Goal: Entertainment & Leisure: Consume media (video, audio)

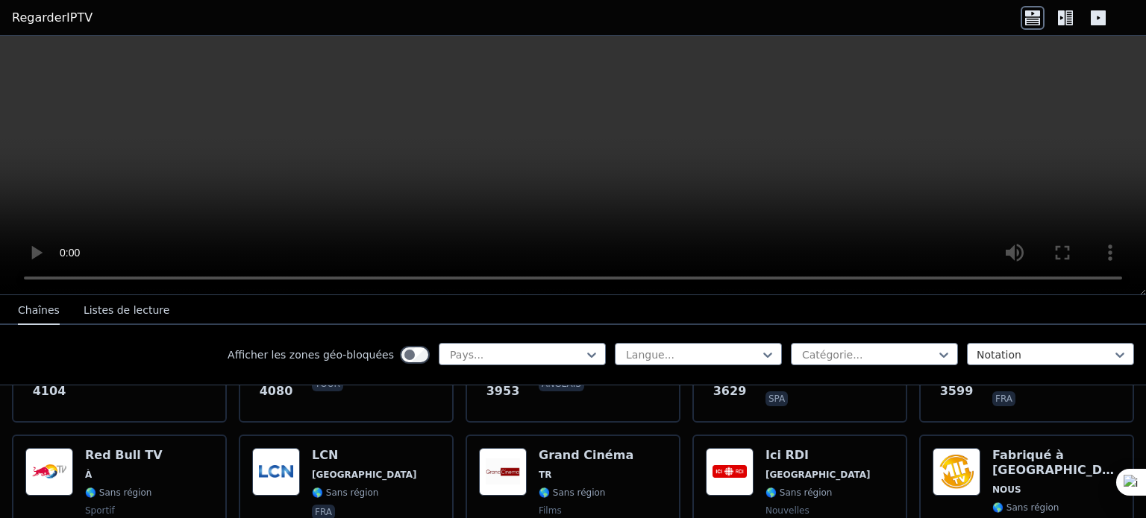
scroll to position [447, 0]
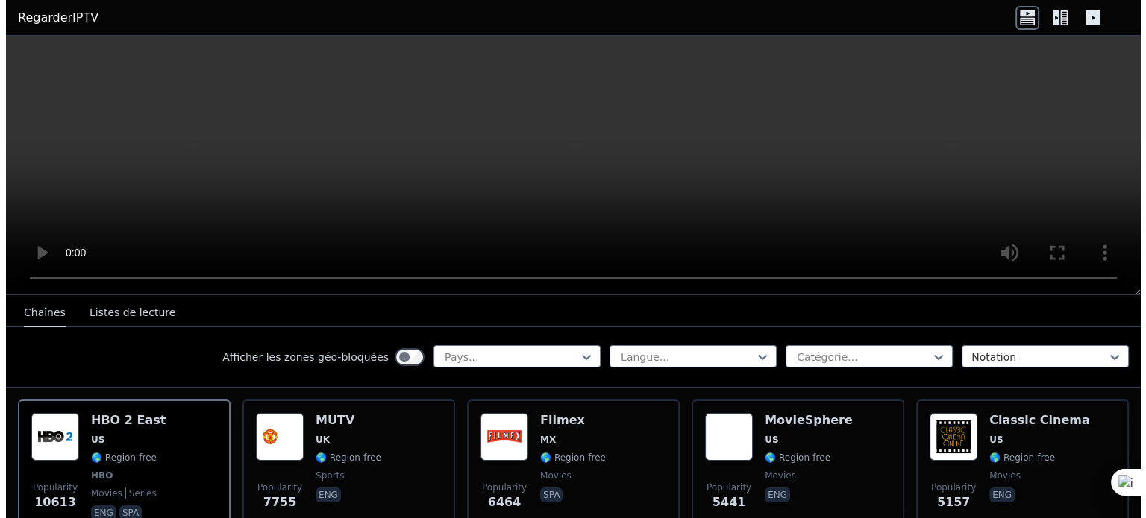
scroll to position [298, 0]
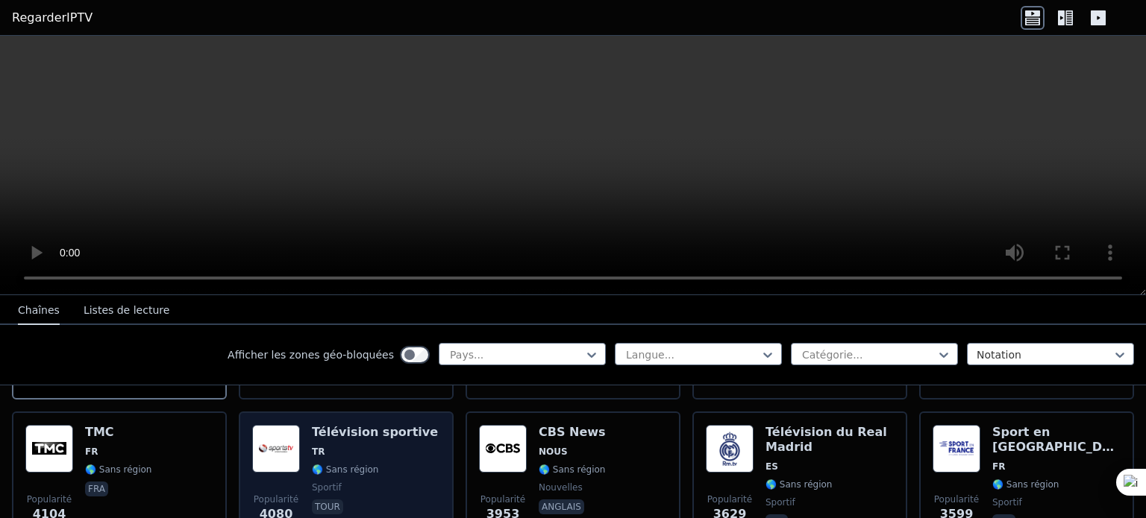
click at [343, 446] on span "TR" at bounding box center [375, 452] width 126 height 12
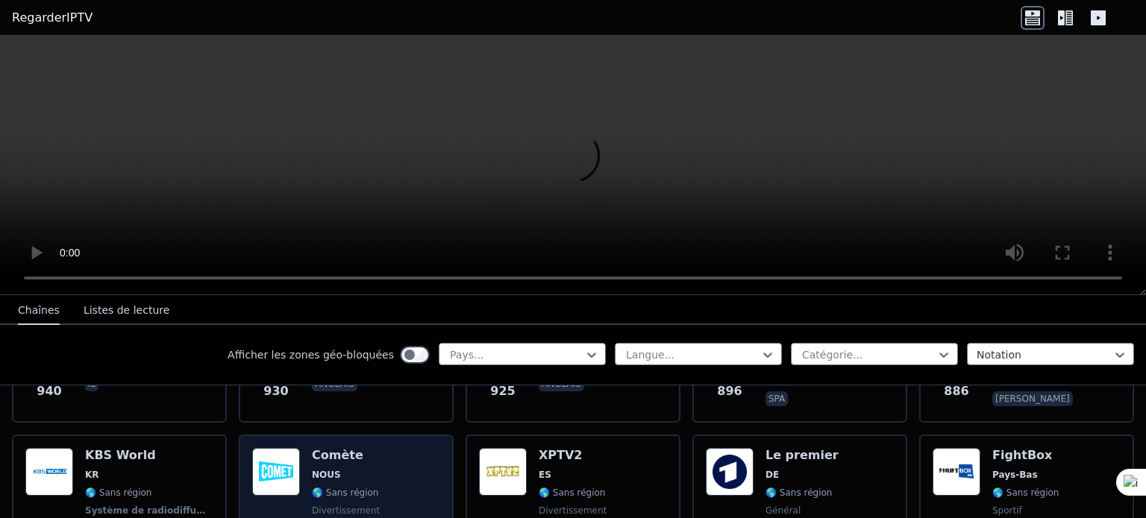
scroll to position [3058, 0]
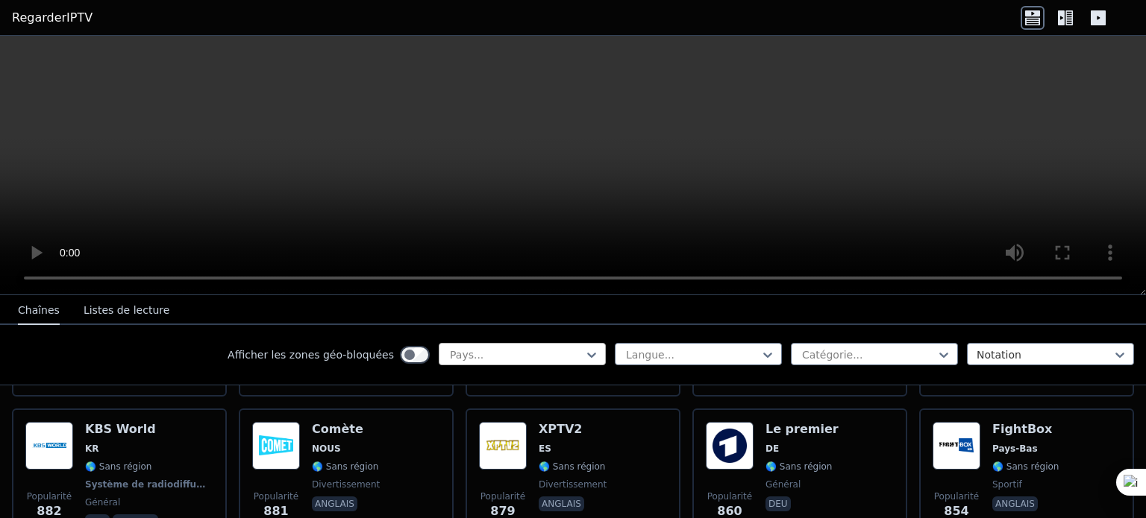
click at [533, 349] on div at bounding box center [516, 355] width 136 height 15
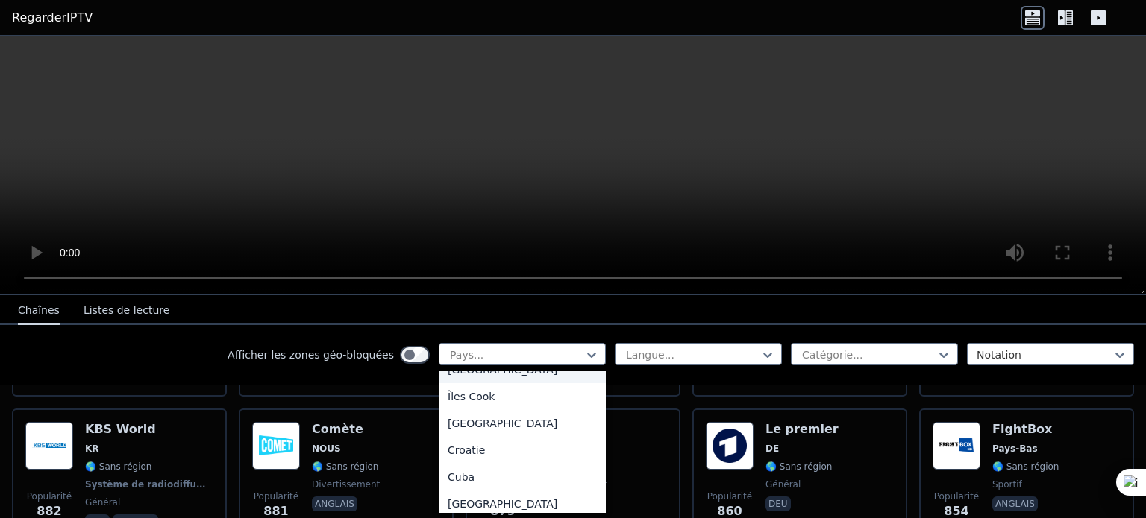
scroll to position [1193, 0]
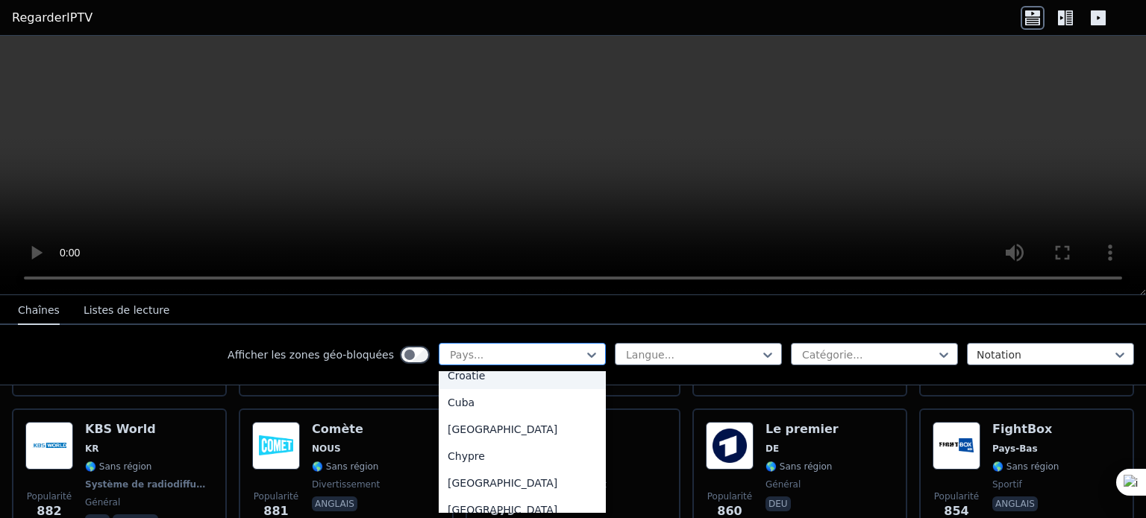
click at [496, 355] on div at bounding box center [516, 355] width 136 height 15
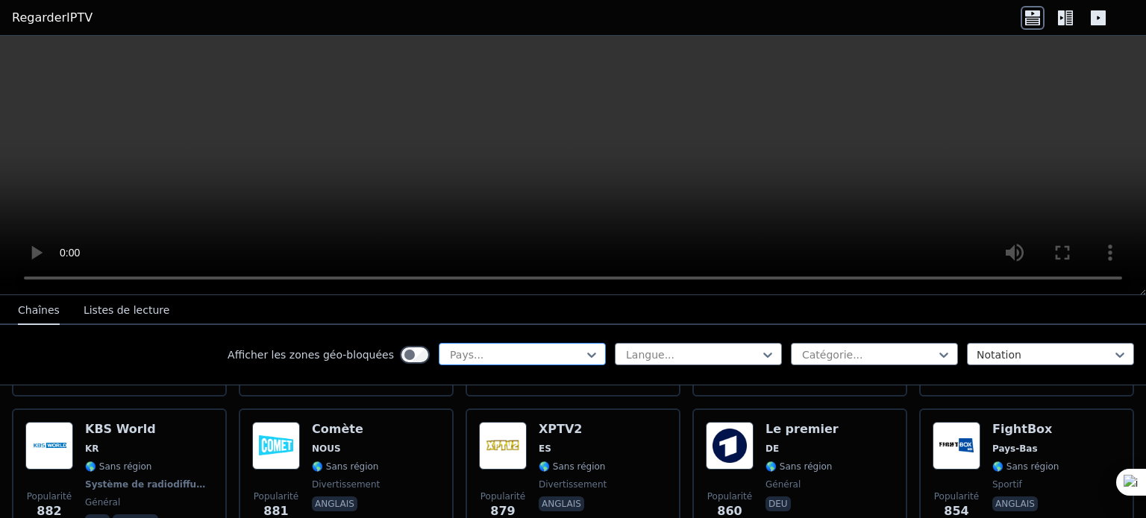
click at [496, 353] on div at bounding box center [516, 355] width 136 height 15
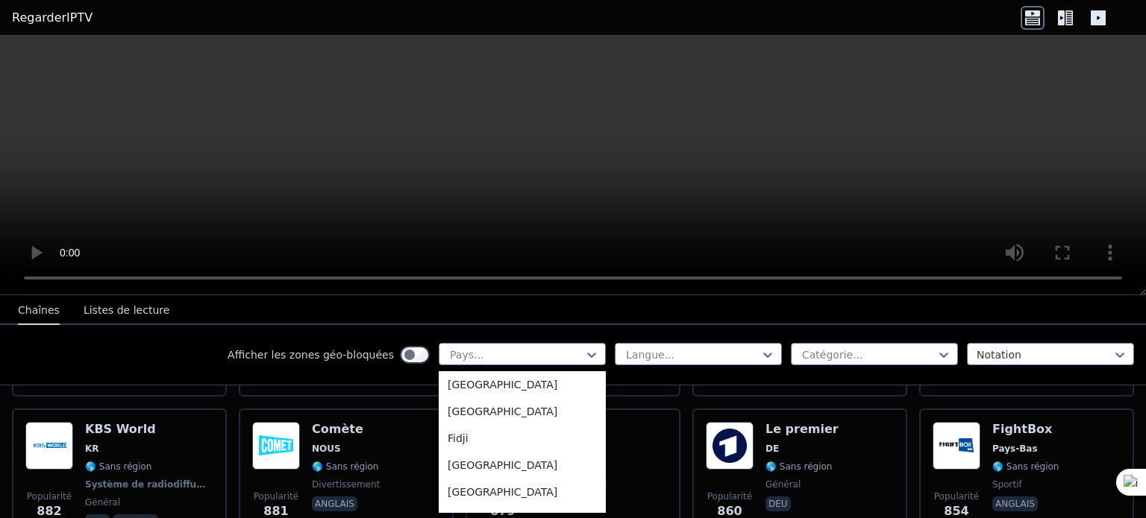
scroll to position [1715, 0]
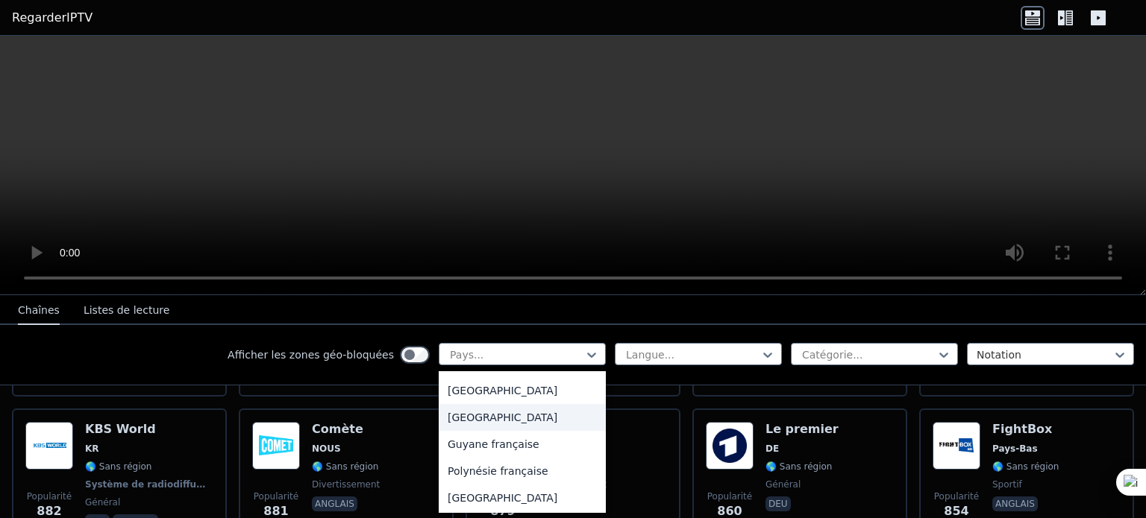
click at [475, 427] on div "France" at bounding box center [522, 417] width 167 height 27
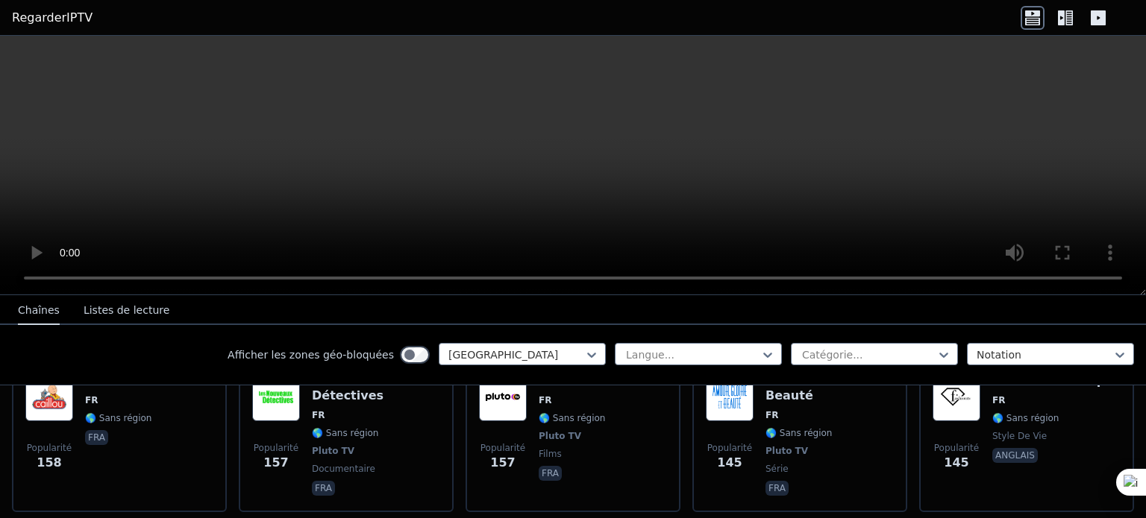
scroll to position [1641, 0]
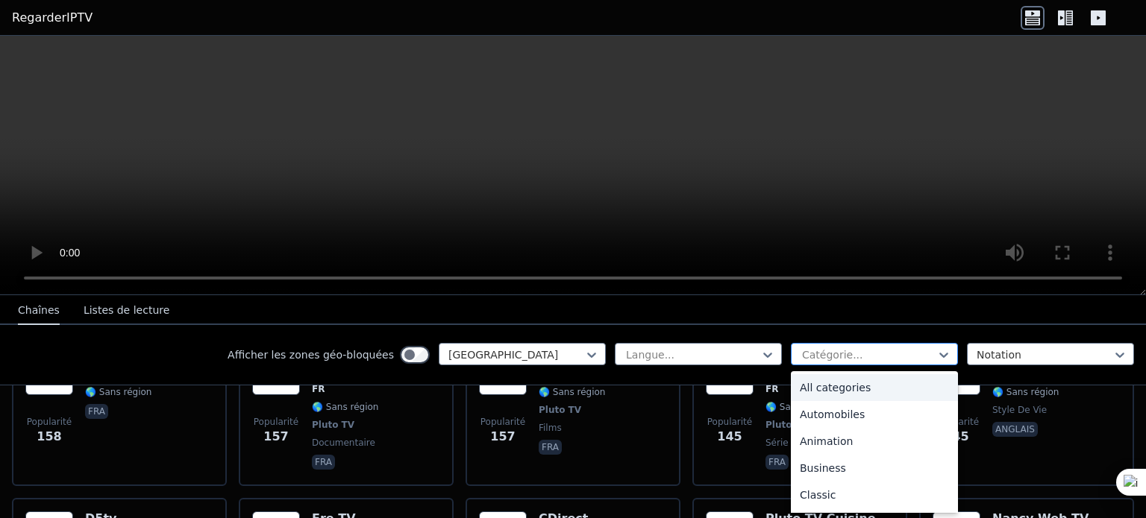
click at [829, 357] on div at bounding box center [868, 355] width 136 height 15
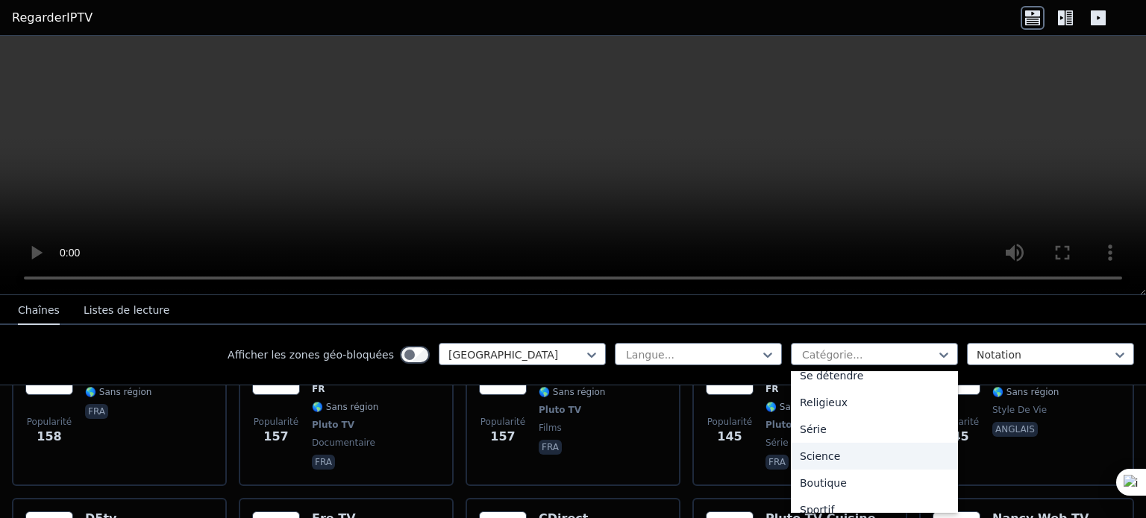
scroll to position [588, 0]
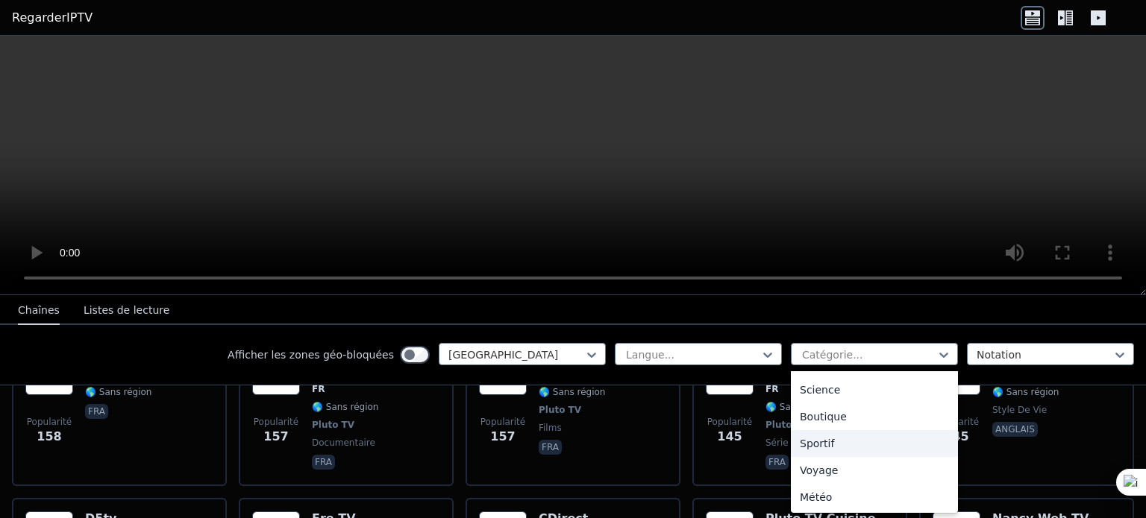
click at [830, 444] on div "Sportif" at bounding box center [874, 443] width 167 height 27
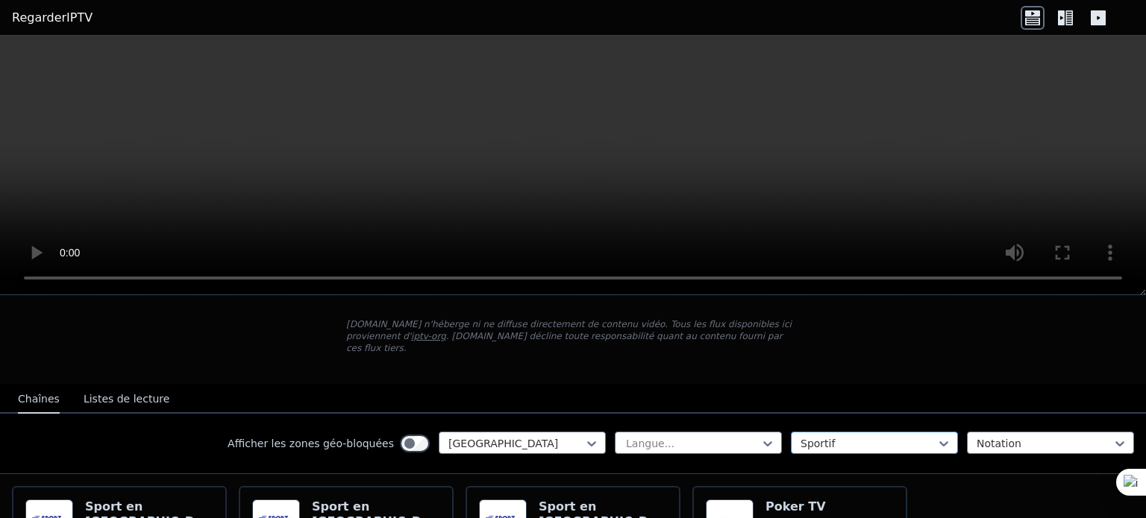
scroll to position [149, 0]
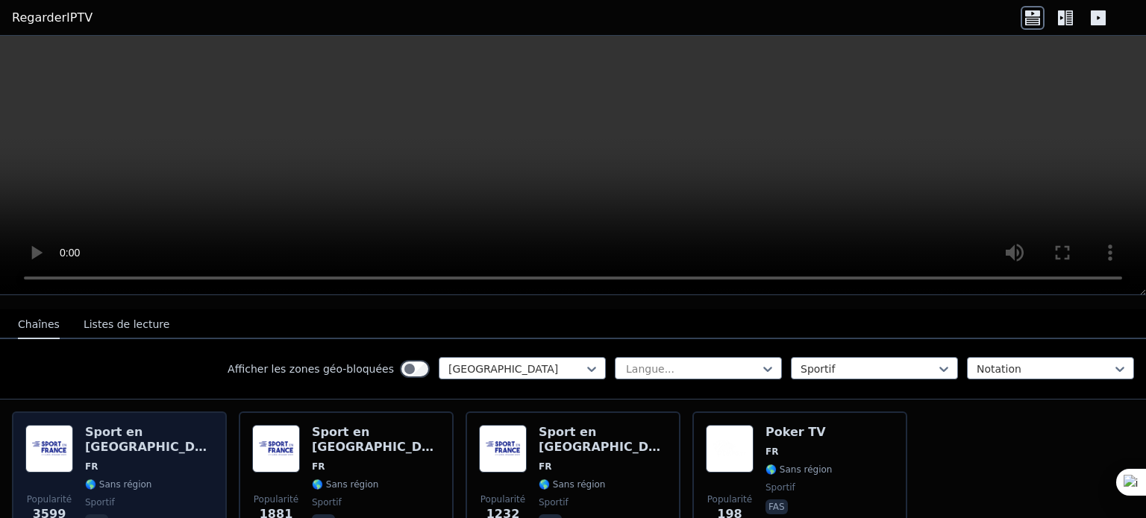
click at [155, 461] on span "FR" at bounding box center [149, 467] width 128 height 12
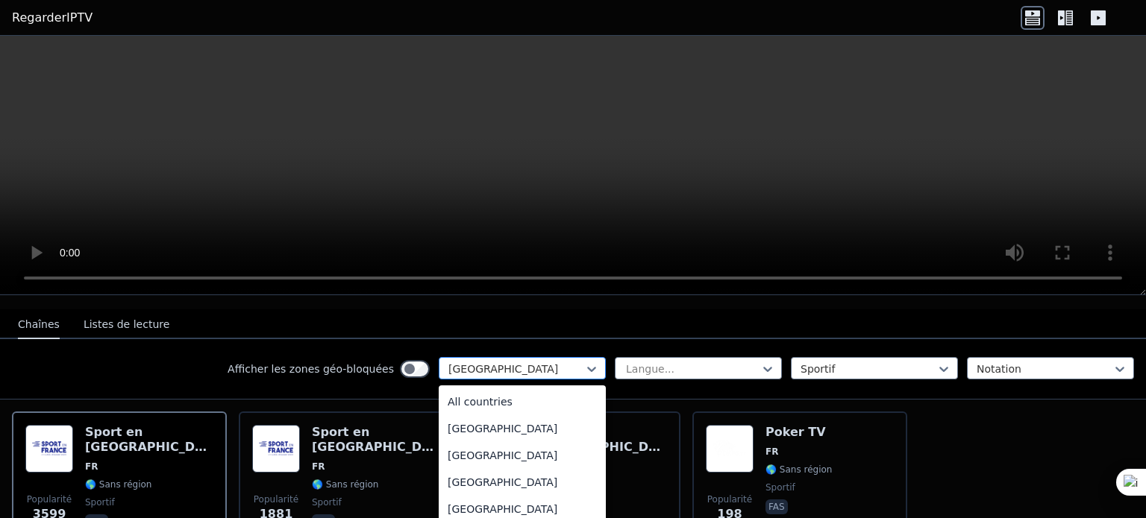
click at [527, 362] on div at bounding box center [516, 369] width 136 height 15
click at [492, 396] on font "Tous les pays" at bounding box center [481, 402] width 69 height 12
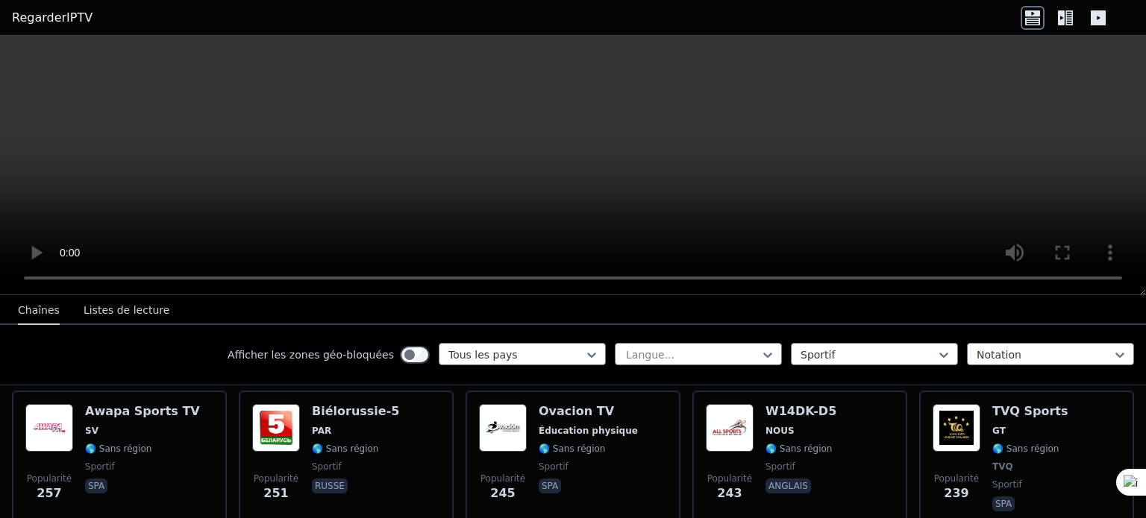
scroll to position [1939, 0]
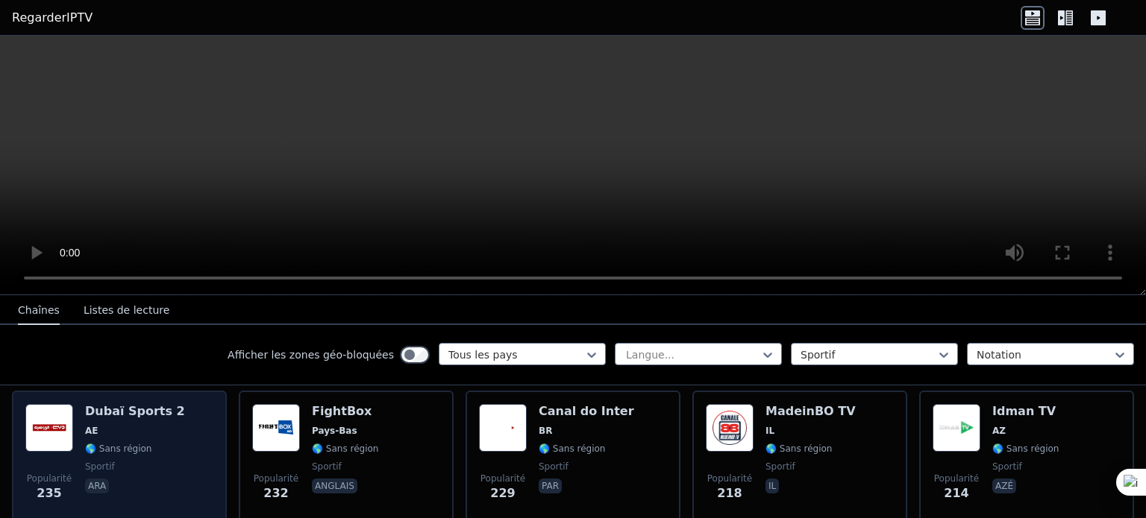
click at [188, 415] on div "Popularité 235 Dubaï Sports 2 AE 🌎 Sans région sportif ara" at bounding box center [119, 457] width 188 height 107
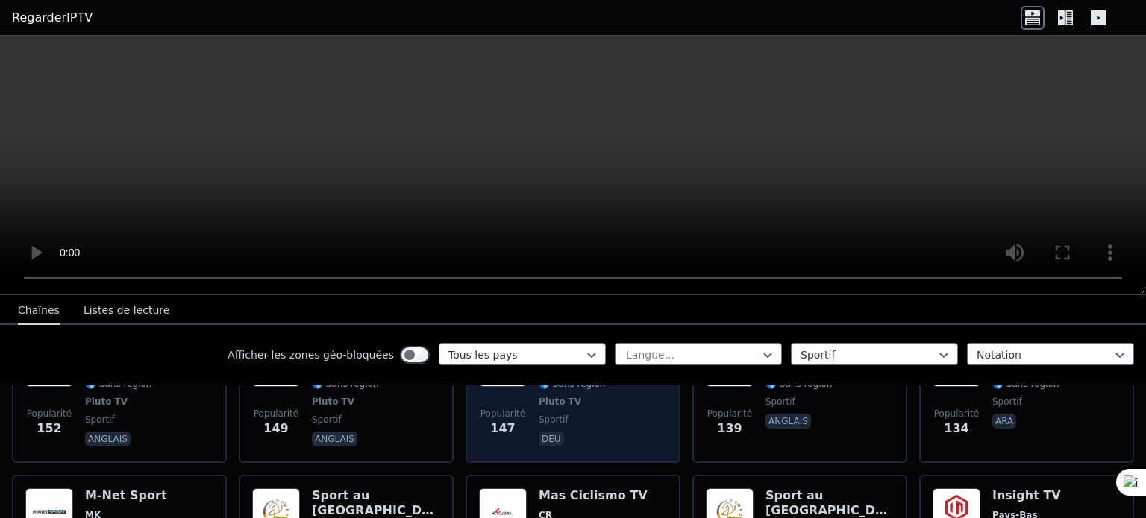
scroll to position [2760, 0]
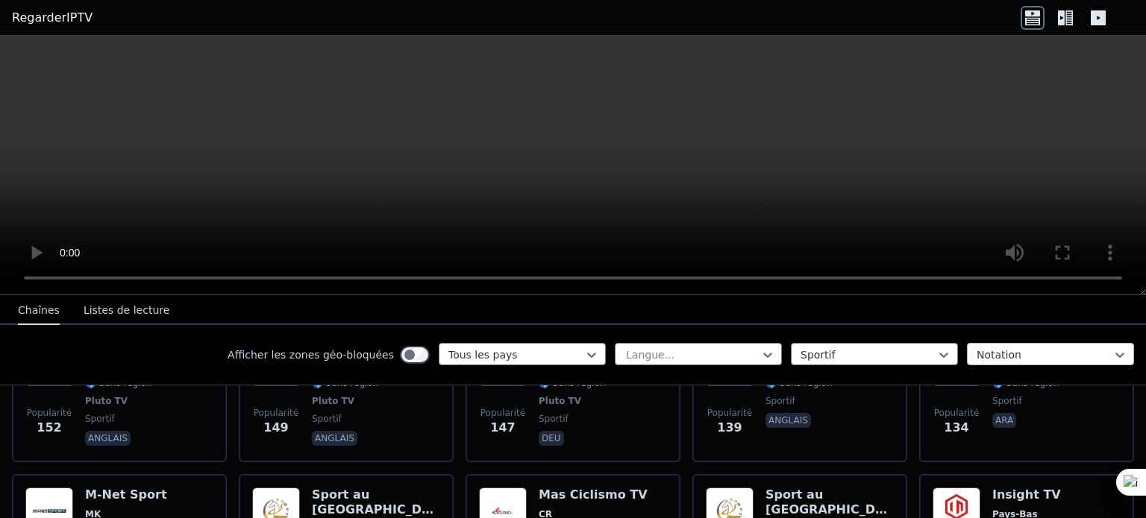
click at [1082, 351] on div at bounding box center [1044, 355] width 136 height 15
click at [1081, 351] on div at bounding box center [1044, 355] width 136 height 15
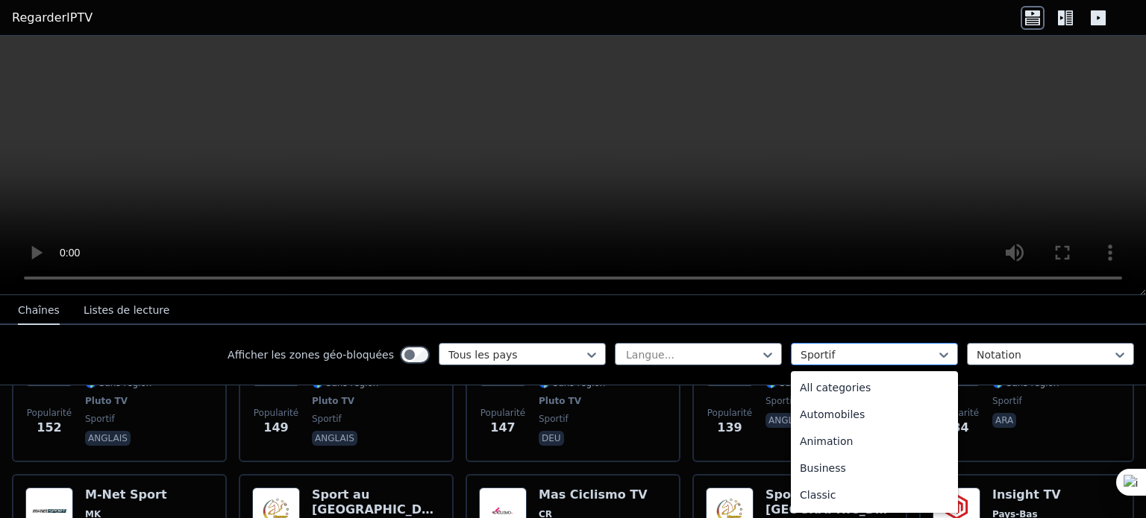
click at [913, 360] on div at bounding box center [868, 355] width 136 height 15
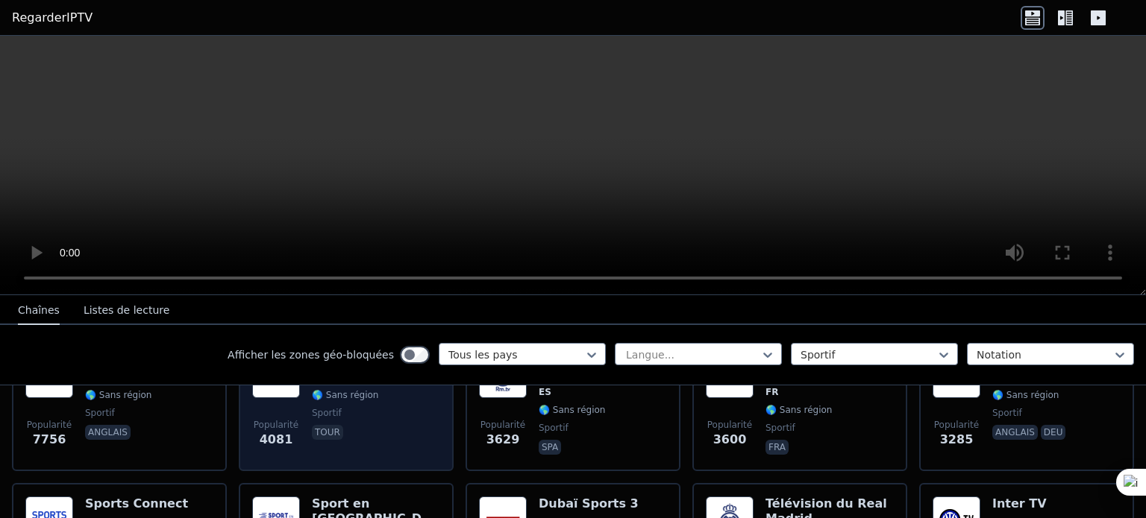
scroll to position [298, 0]
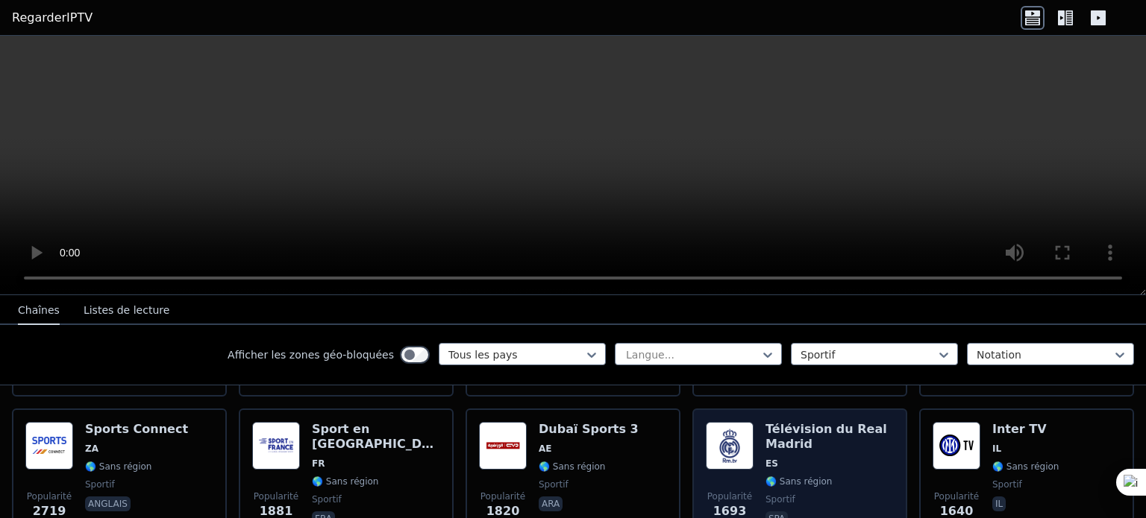
click at [756, 427] on div "Popularité 1693 Télévision du Real Madrid ES 🌎 Sans région sportif spa" at bounding box center [800, 475] width 188 height 107
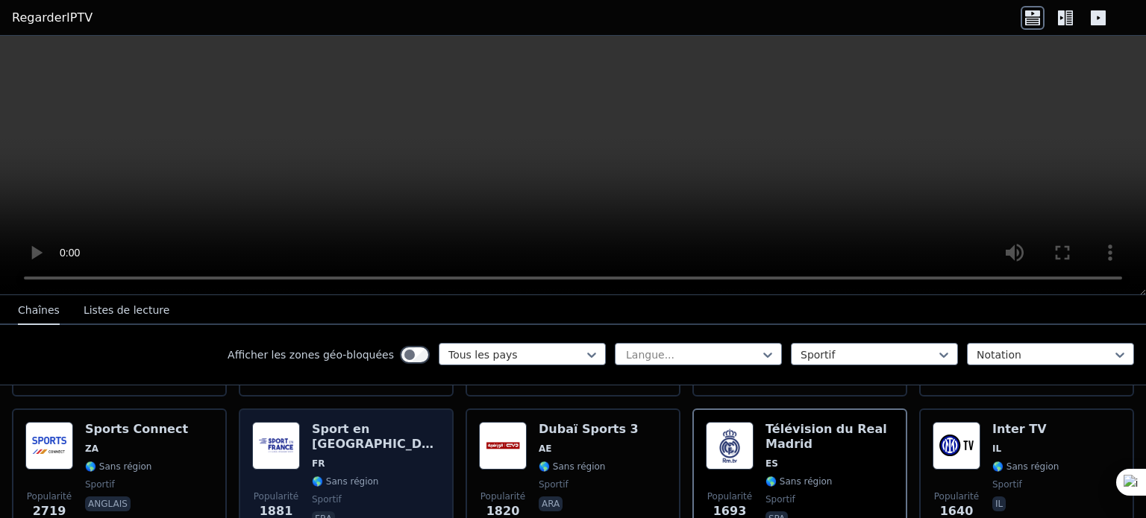
click at [342, 458] on span "FR" at bounding box center [376, 464] width 128 height 12
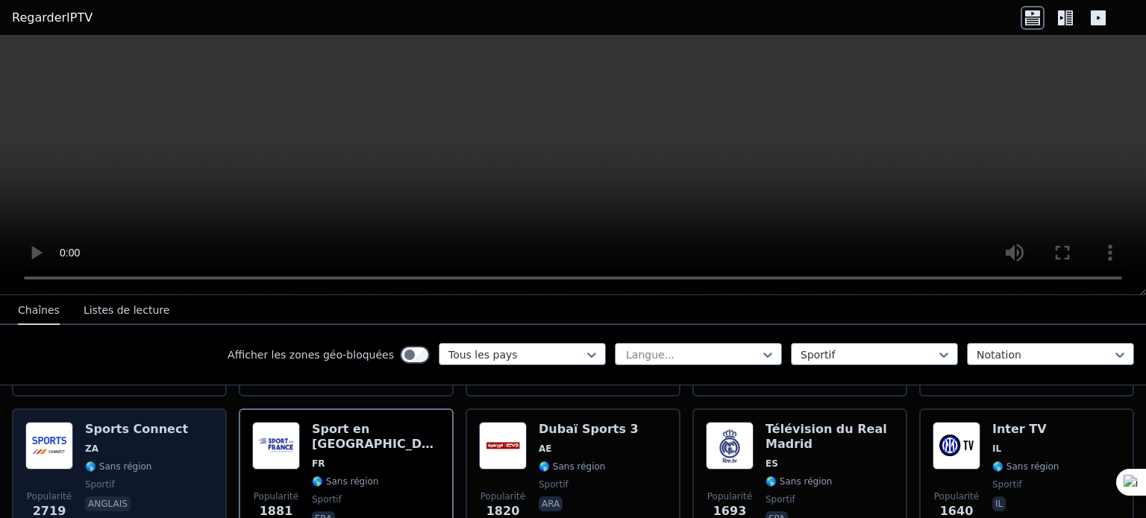
click at [173, 423] on div "Popularité 2719 Sports Connect ZA 🌎 Sans région sportif anglais" at bounding box center [119, 475] width 188 height 107
click at [174, 422] on div "Popularité 2719 Sports Connect ZA 🌎 Sans région sportif anglais" at bounding box center [119, 475] width 188 height 107
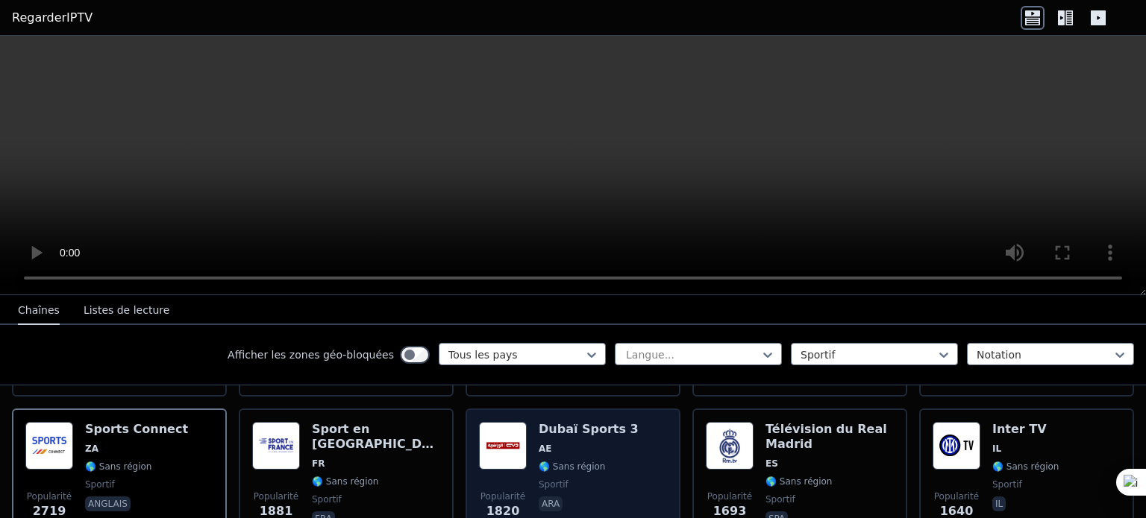
click at [602, 422] on font "Dubaï Sports 3" at bounding box center [588, 429] width 100 height 14
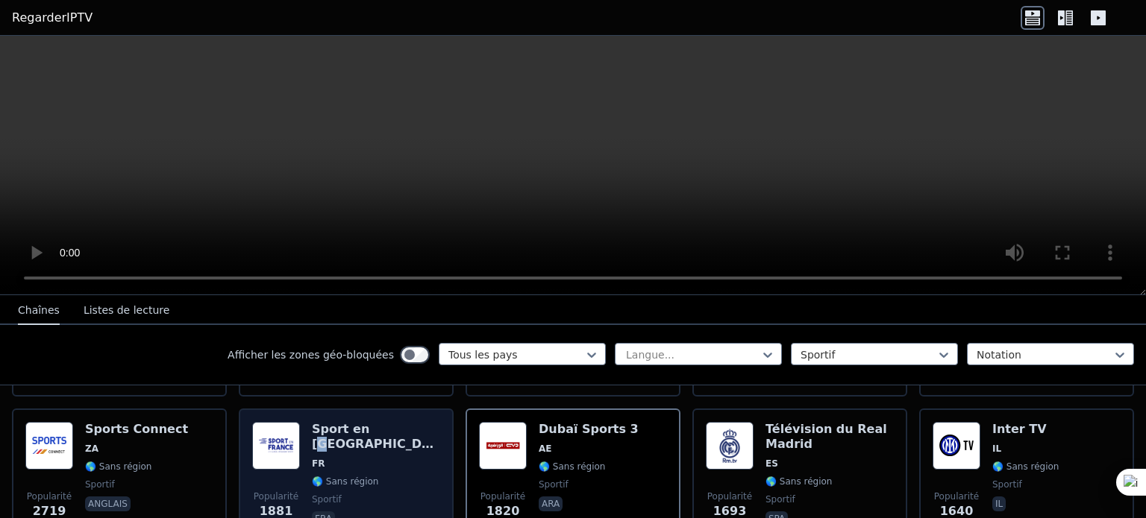
click at [370, 422] on div "Sport en France FR 🌎 Sans région sportif fra" at bounding box center [376, 475] width 128 height 107
click at [389, 494] on span "sportif" at bounding box center [376, 500] width 128 height 12
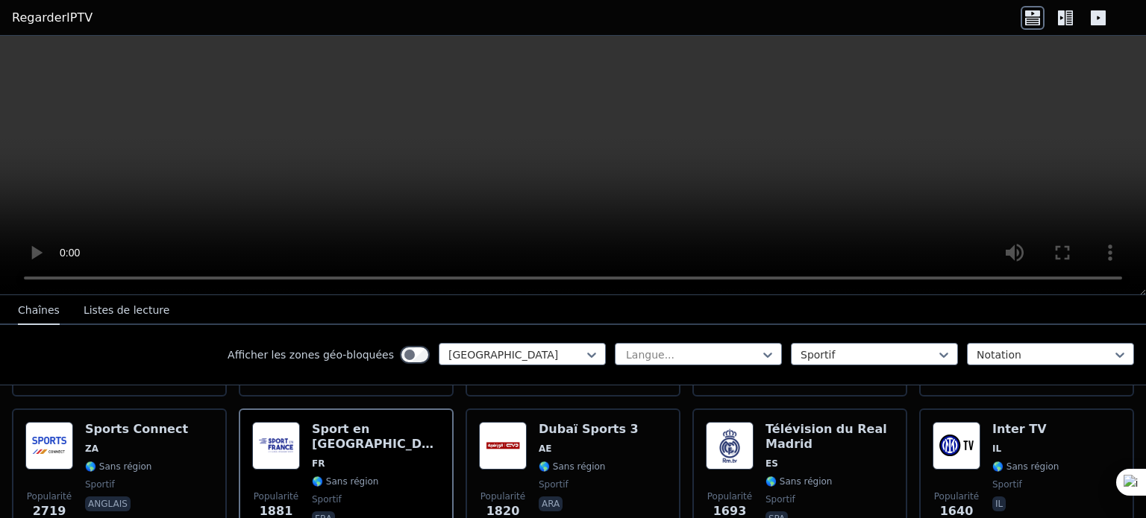
scroll to position [224, 0]
